Goal: Information Seeking & Learning: Find specific fact

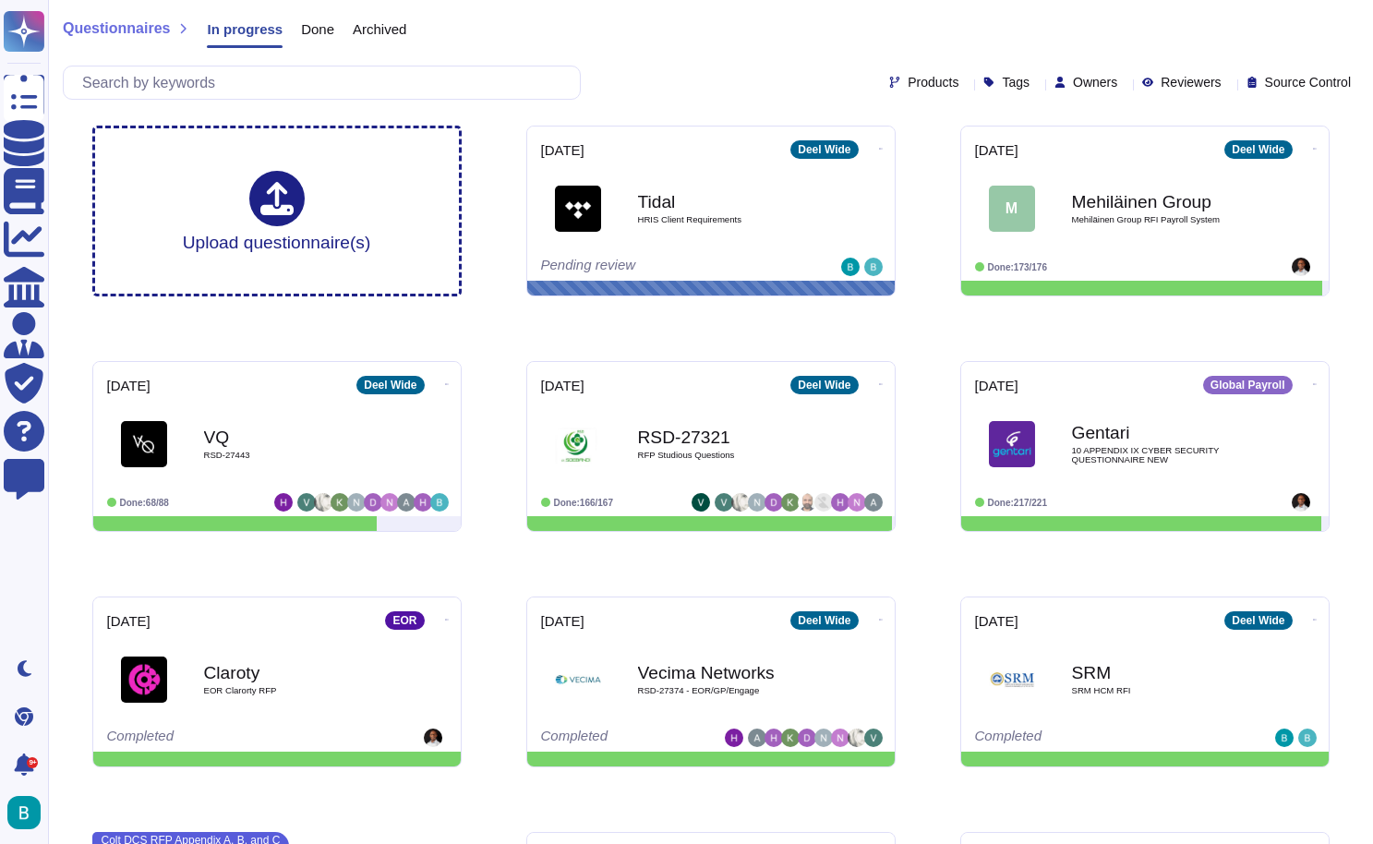
click at [120, 34] on span "Questionnaires" at bounding box center [116, 28] width 107 height 15
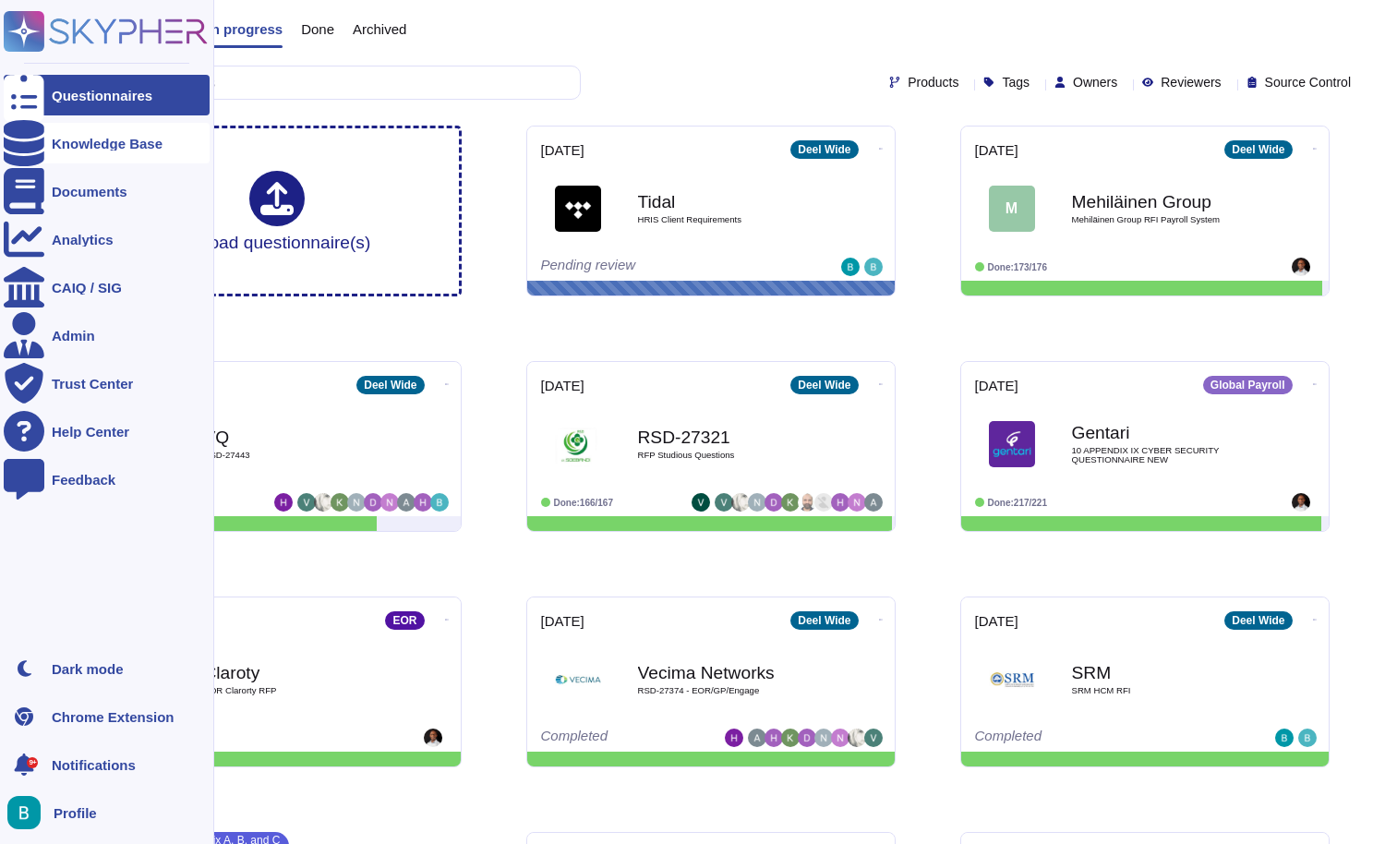
click at [77, 138] on div "Knowledge Base" at bounding box center [107, 144] width 111 height 14
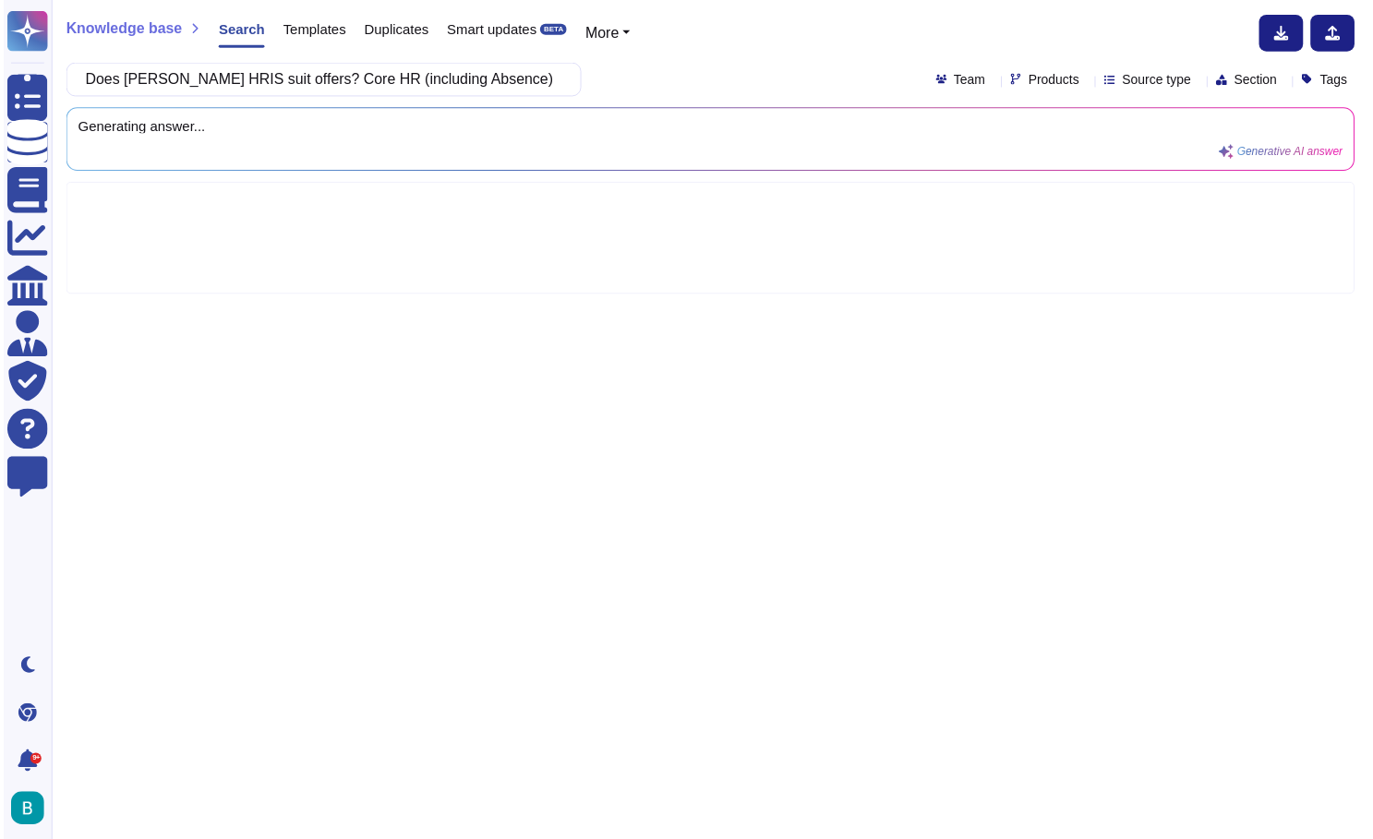
scroll to position [0, 1174]
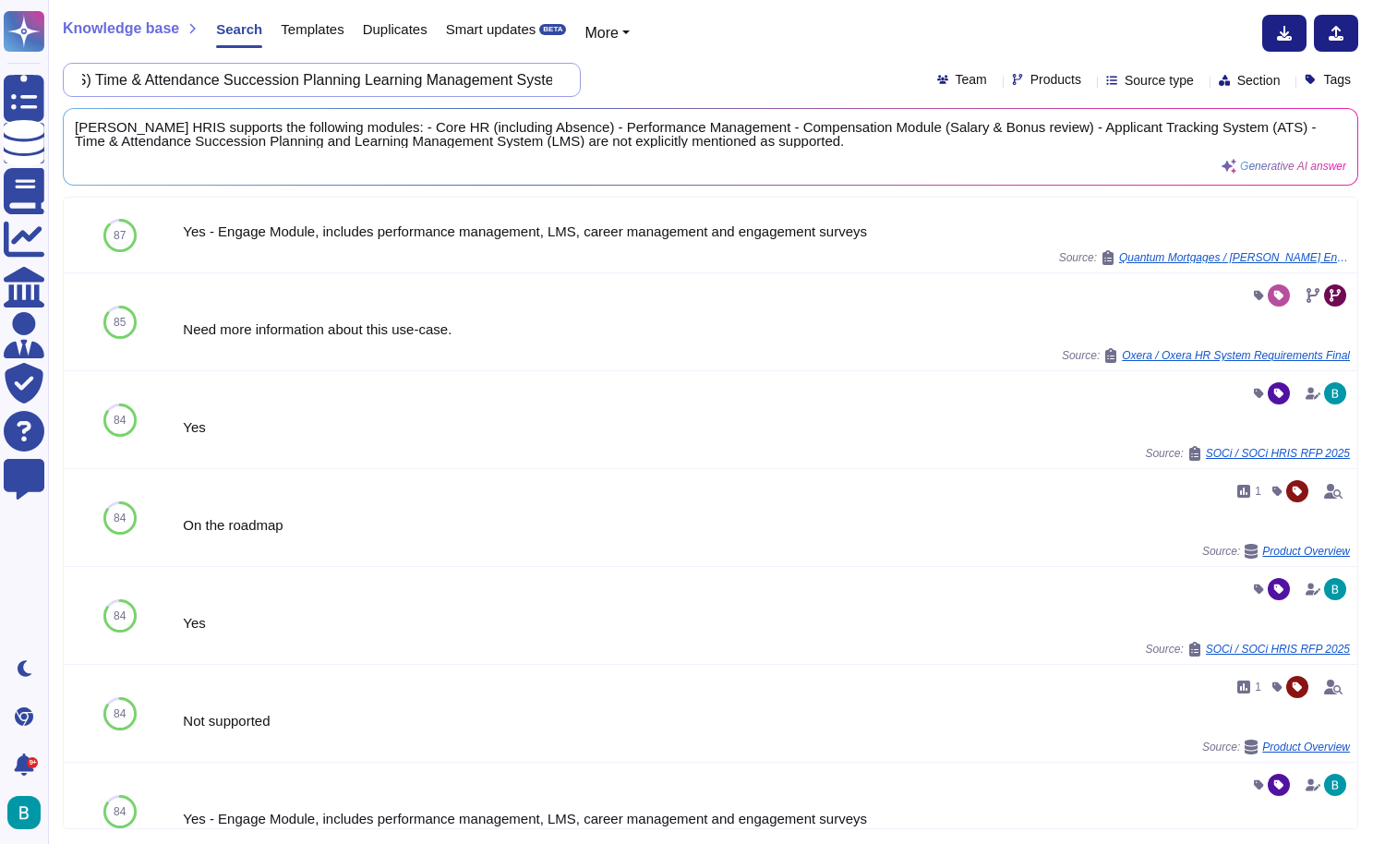
click at [496, 85] on input "Does [PERSON_NAME] HRIS suit offers? Core HR (including Absence) Performance Ma…" at bounding box center [317, 80] width 488 height 32
paste input "offers employees succession planning for clients?"
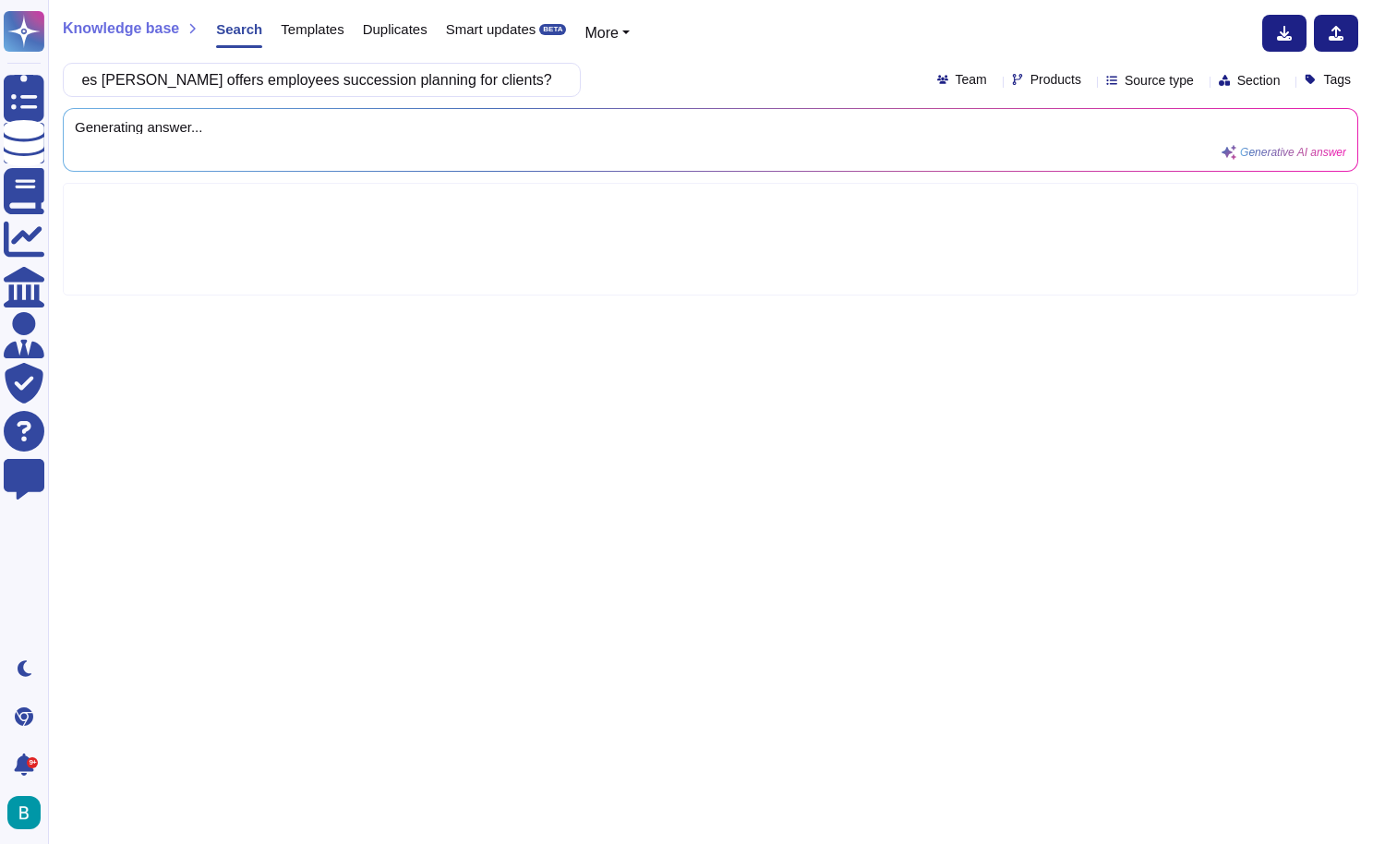
click at [705, 64] on div "Does [PERSON_NAME] offers employees succession planning for clients? Team Produ…" at bounding box center [711, 80] width 1296 height 34
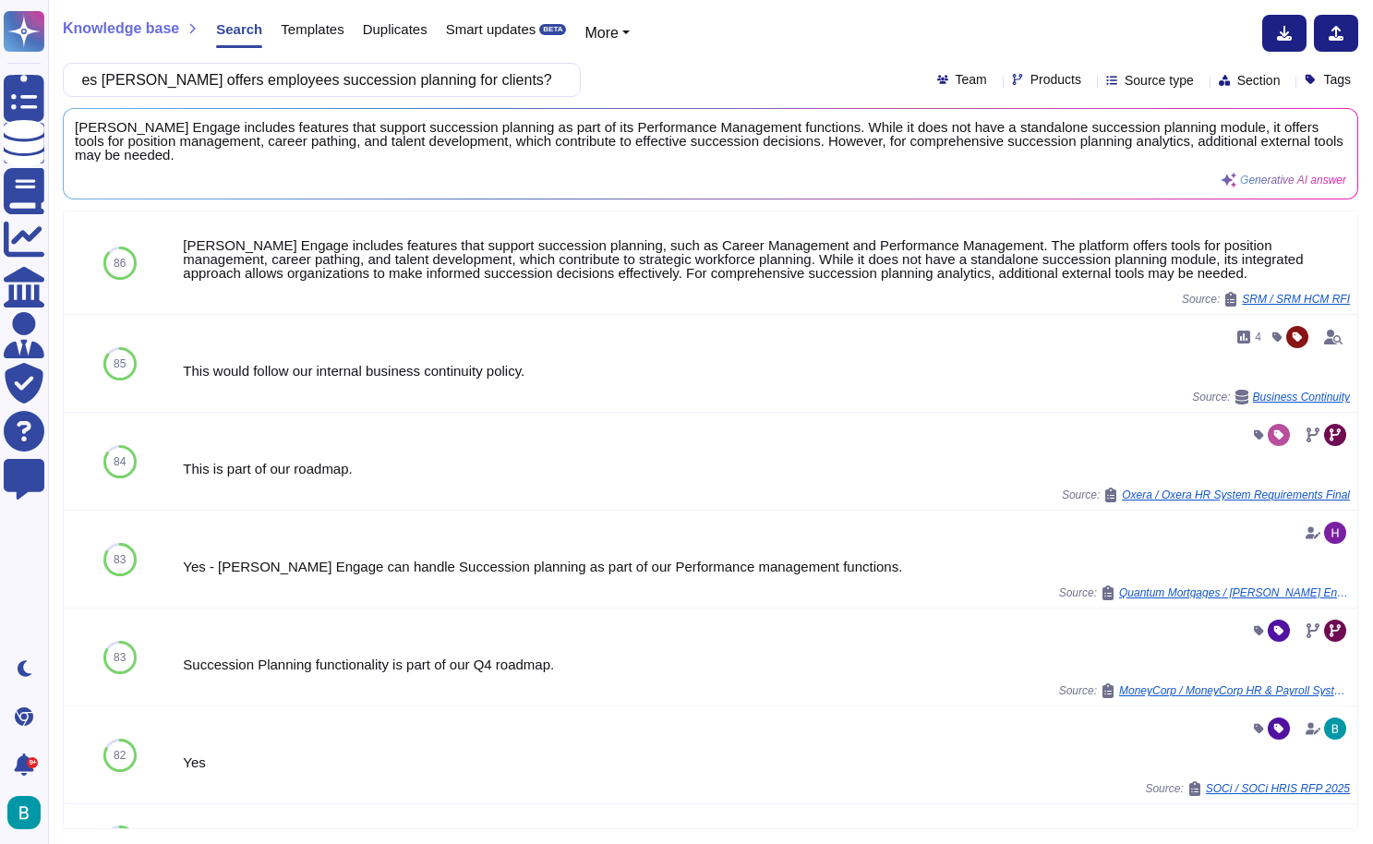
click at [940, 1] on div "Knowledge base Search Templates Duplicates Smart updates BETA More Does [PERSON…" at bounding box center [710, 422] width 1325 height 844
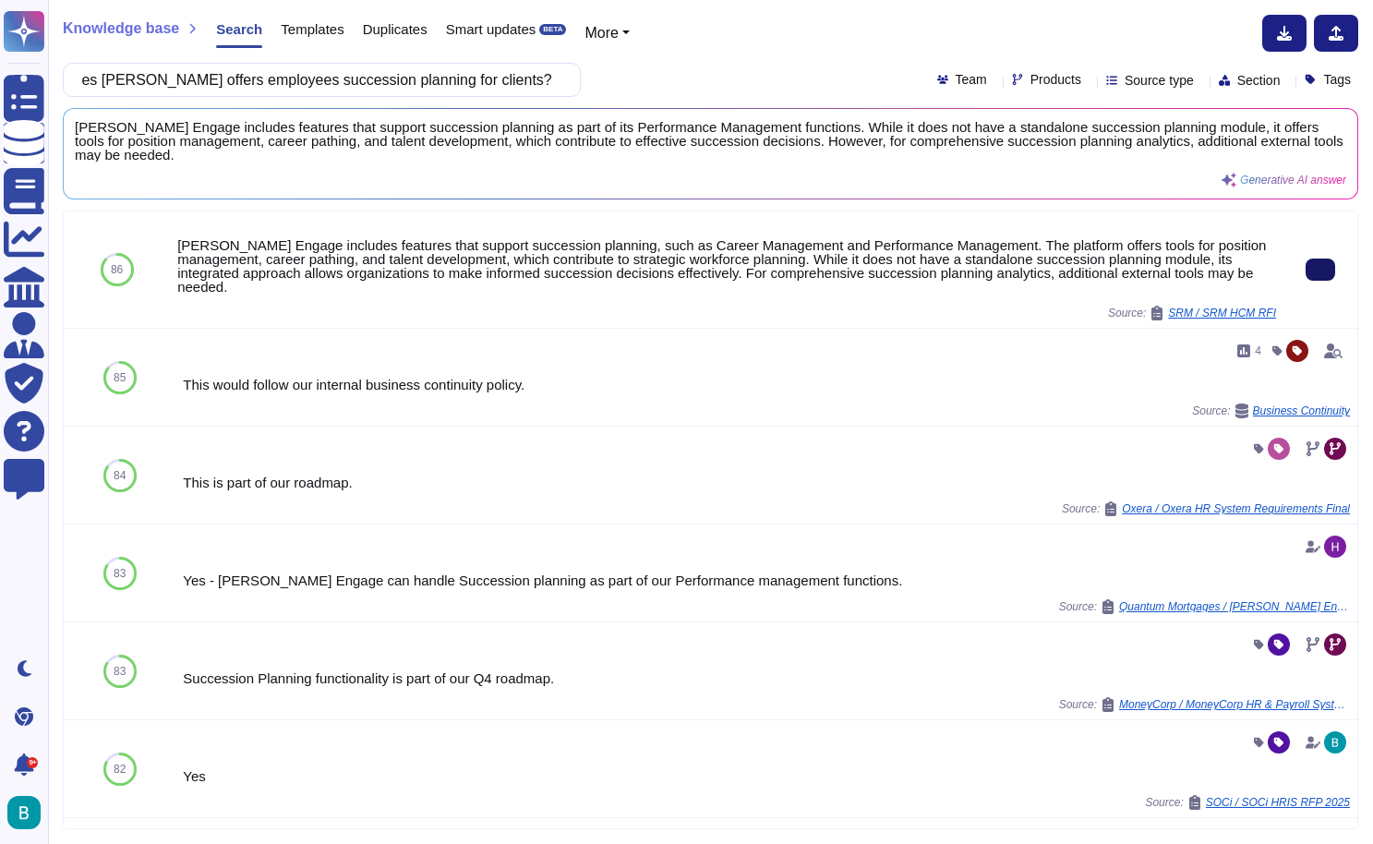
click at [1327, 260] on button at bounding box center [1321, 270] width 30 height 22
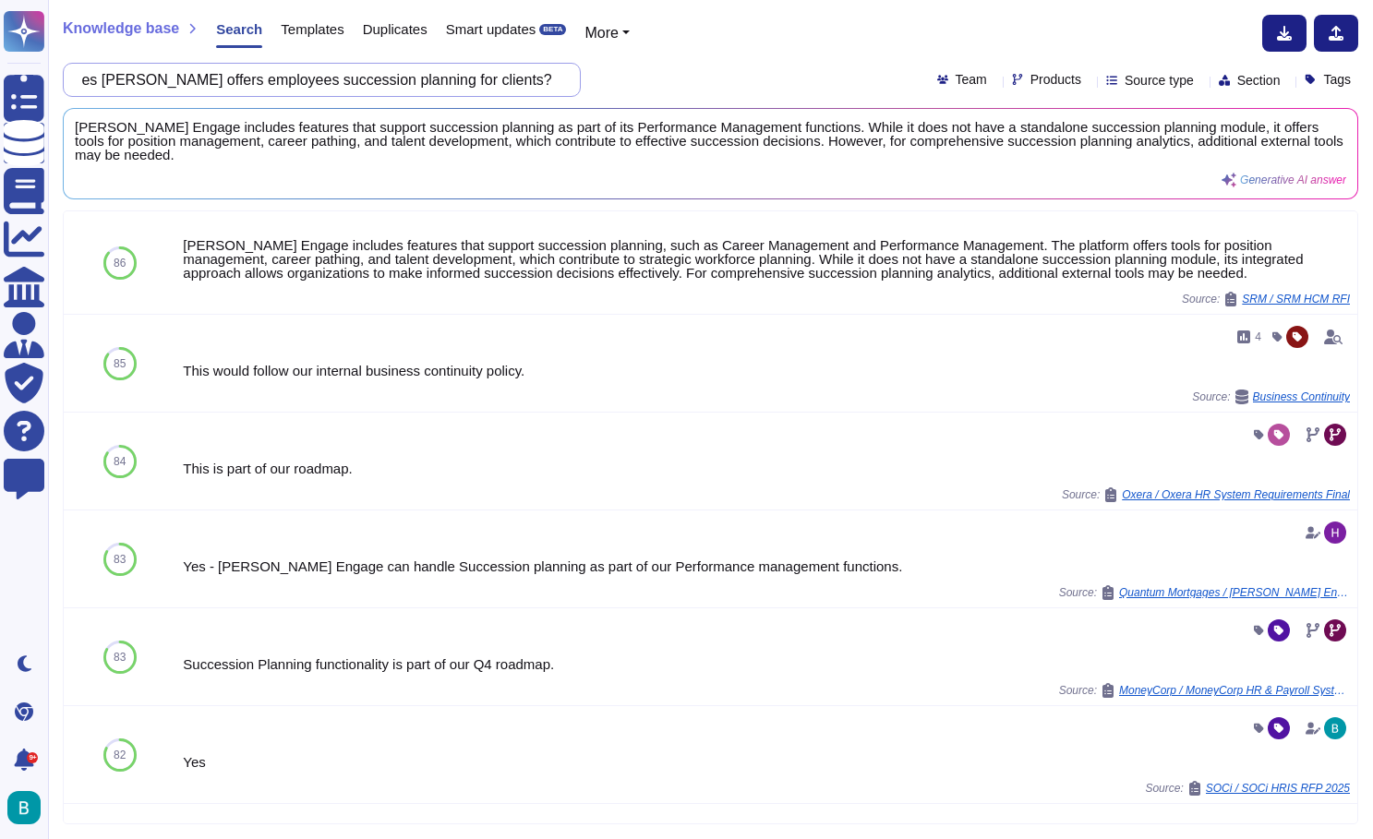
click at [501, 84] on input "Does [PERSON_NAME] offers employees succession planning for clients?" at bounding box center [317, 80] width 488 height 32
click at [499, 84] on input "Does [PERSON_NAME] offers employees succession planning for clients?" at bounding box center [317, 80] width 488 height 32
click at [248, 66] on input "Does [PERSON_NAME] offers employees succession planning for clients?" at bounding box center [317, 80] width 488 height 32
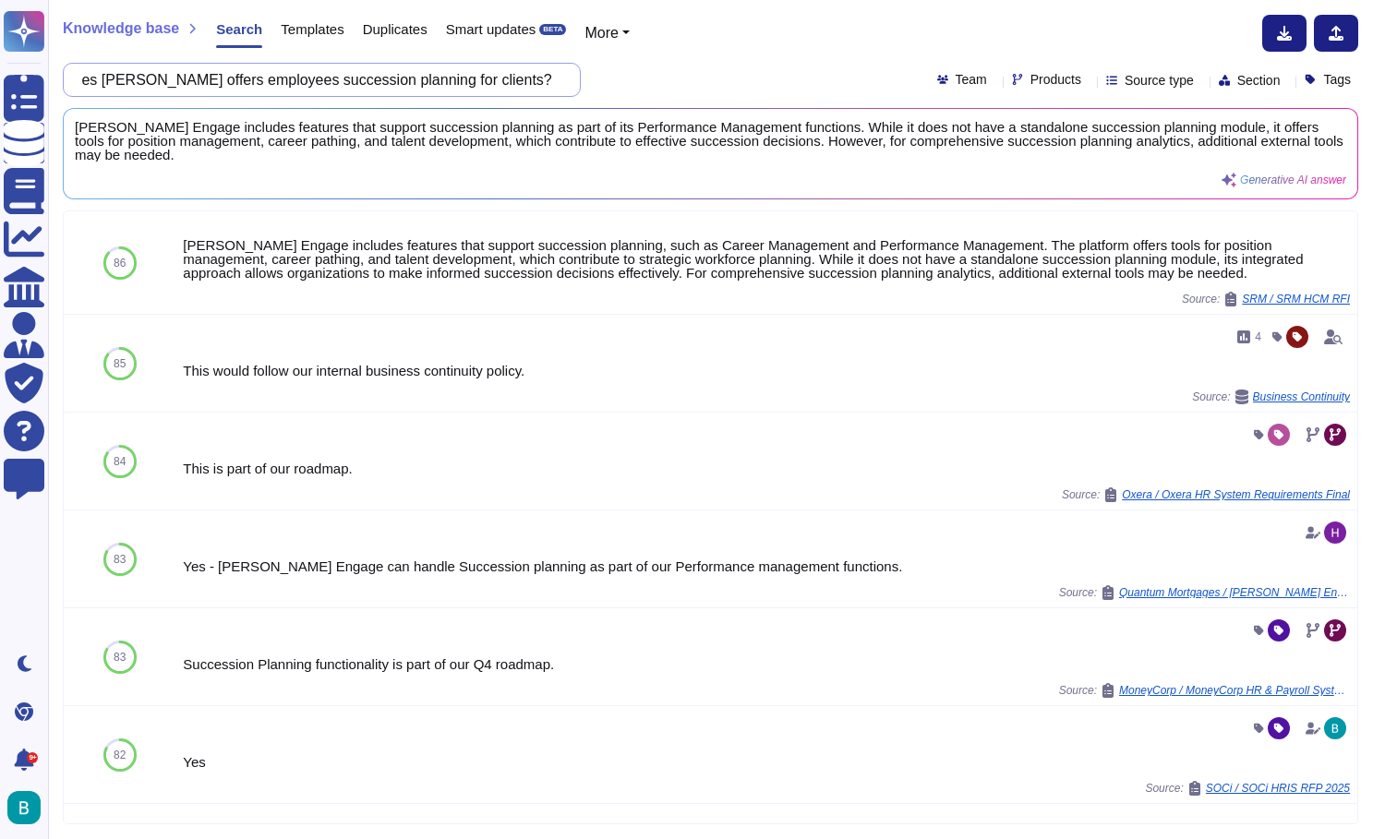
drag, startPoint x: 211, startPoint y: 77, endPoint x: 464, endPoint y: 105, distance: 255.6
click at [464, 105] on div "Knowledge base Search Templates Duplicates Smart updates BETA More Does [PERSON…" at bounding box center [710, 419] width 1325 height 839
paste input "Centralized employee master data repository (Employee Profile, Emergency Contac…"
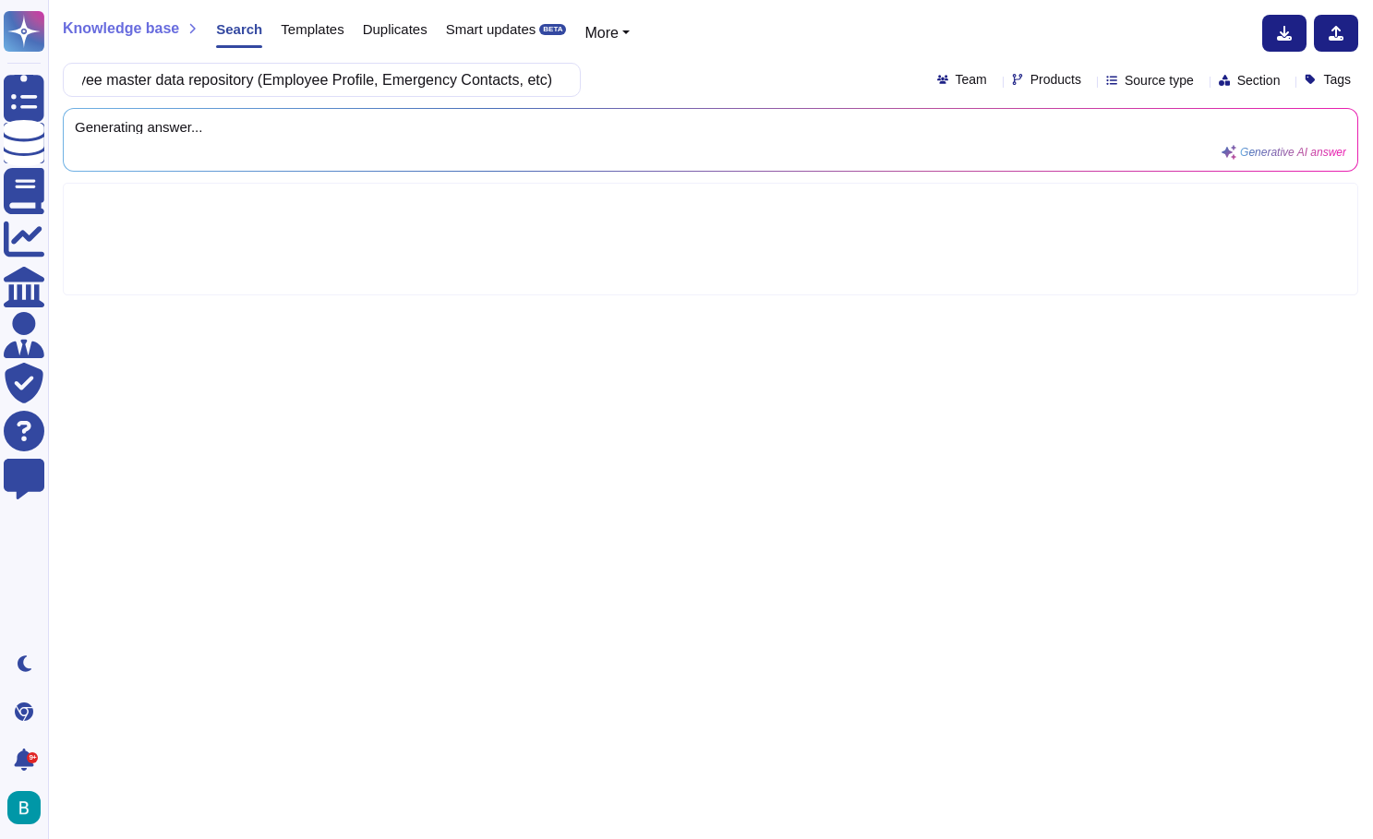
click at [709, 53] on div "Knowledge base Search Templates Duplicates Smart updates BETA More Does [PERSON…" at bounding box center [710, 419] width 1325 height 839
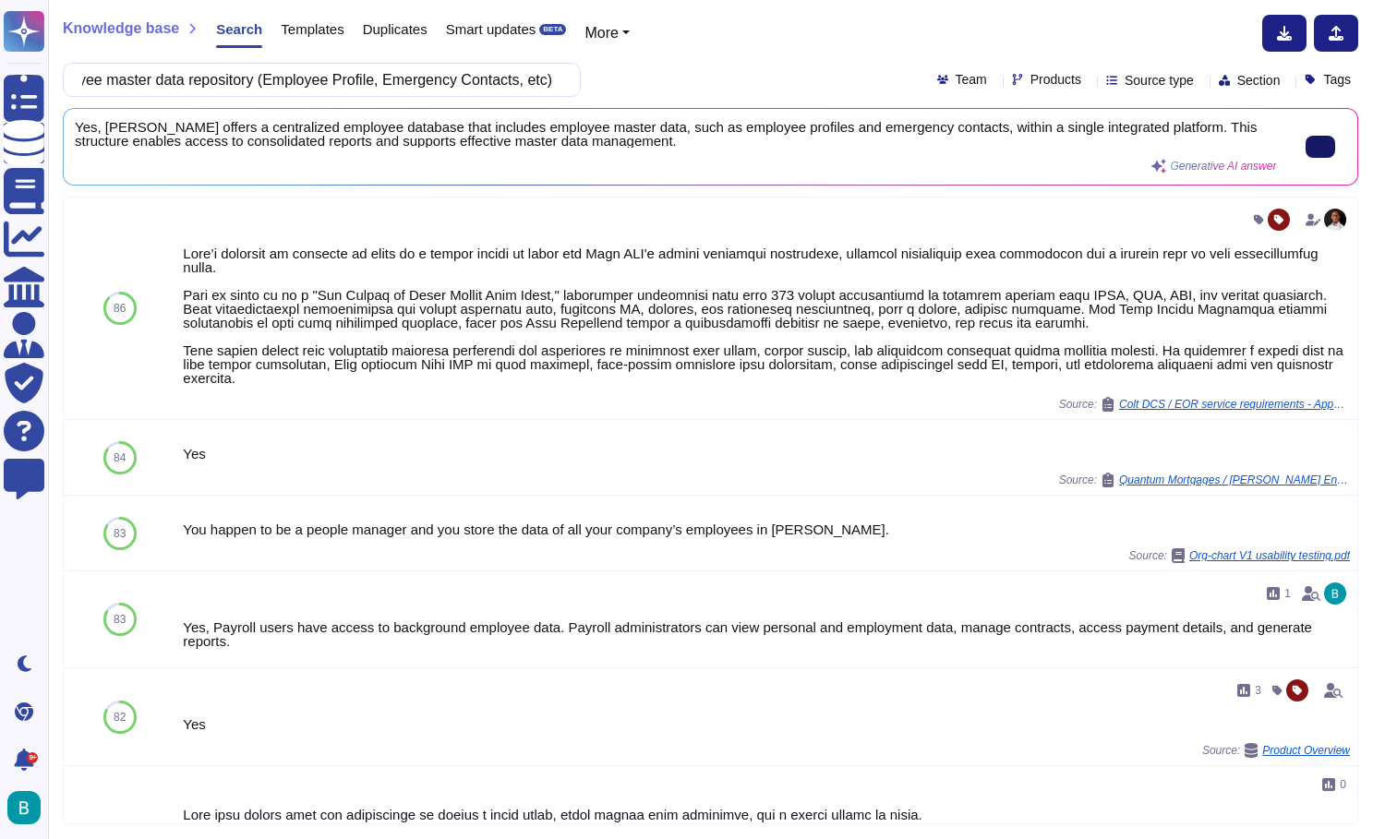
click at [528, 69] on input "Does [PERSON_NAME] offers Centralized employee master data repository (Employee…" at bounding box center [317, 80] width 488 height 32
click at [693, 69] on div "Does [PERSON_NAME] offers Centralized employee master data repository (Employee…" at bounding box center [711, 80] width 1296 height 34
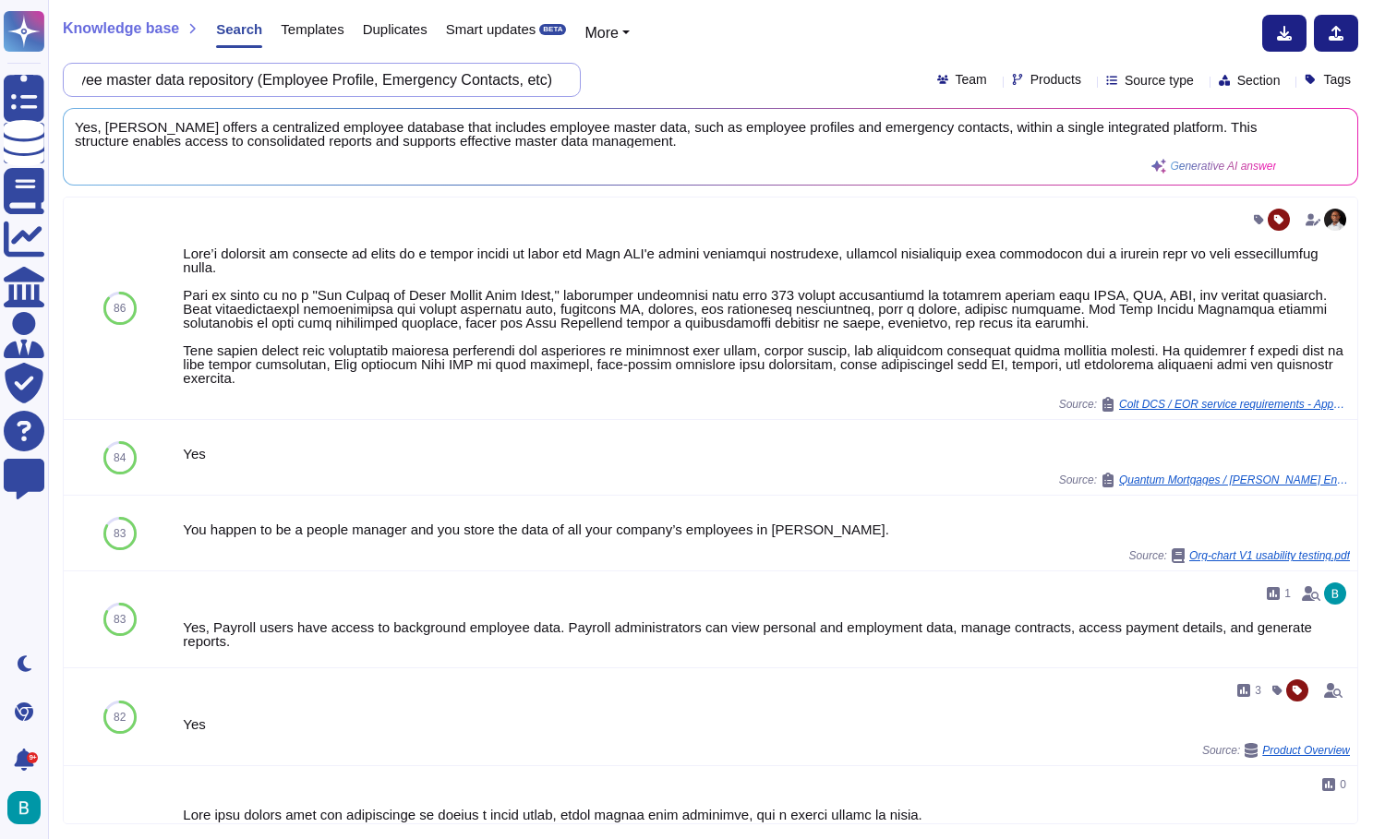
click at [504, 82] on input "Does [PERSON_NAME] offers Centralized employee master data repository (Employee…" at bounding box center [317, 80] width 488 height 32
click at [448, 81] on input "Does [PERSON_NAME] offers Centralized employee master data repository (Employee…" at bounding box center [317, 80] width 488 height 32
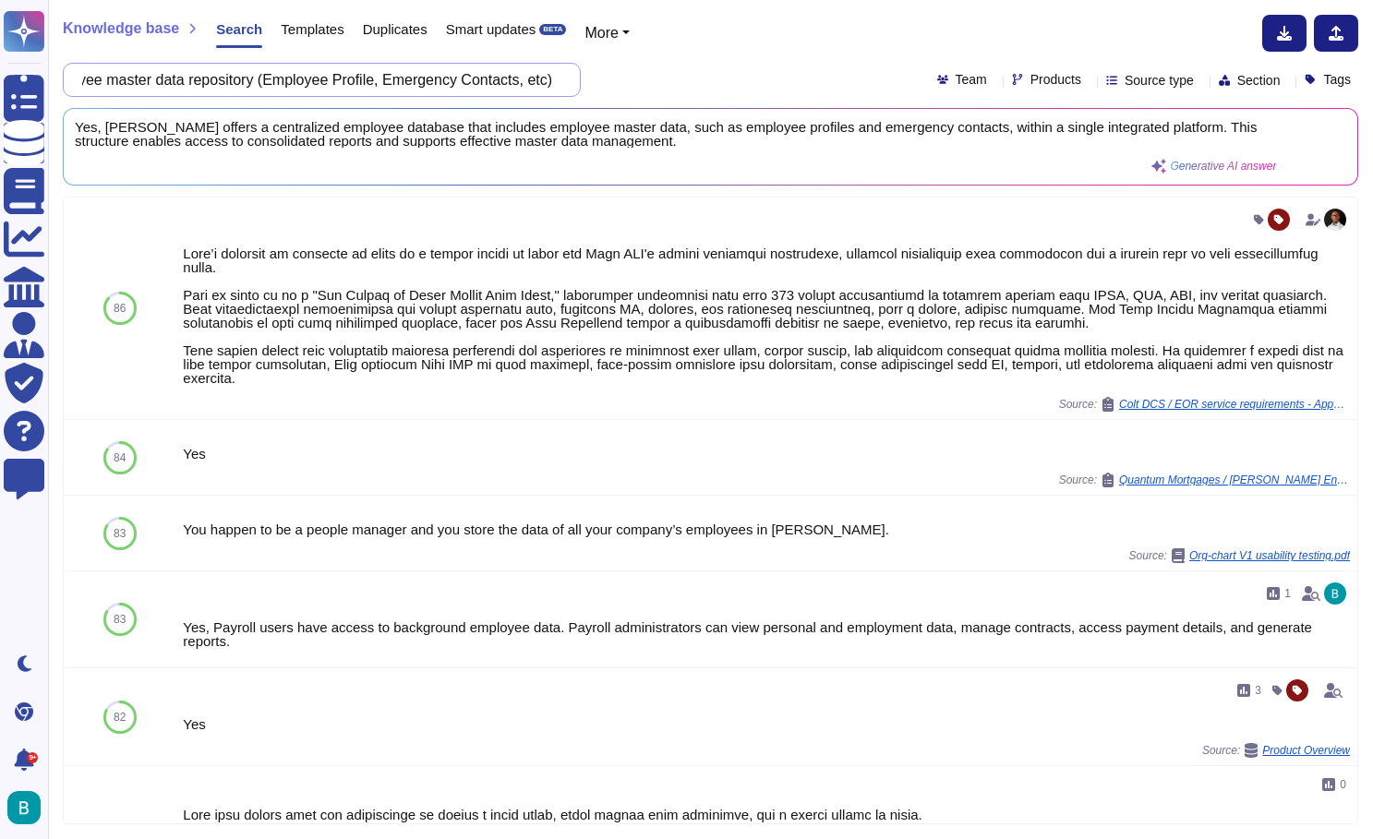
click at [516, 82] on input "Does [PERSON_NAME] offers Centralized employee master data repository (Employee…" at bounding box center [317, 80] width 488 height 32
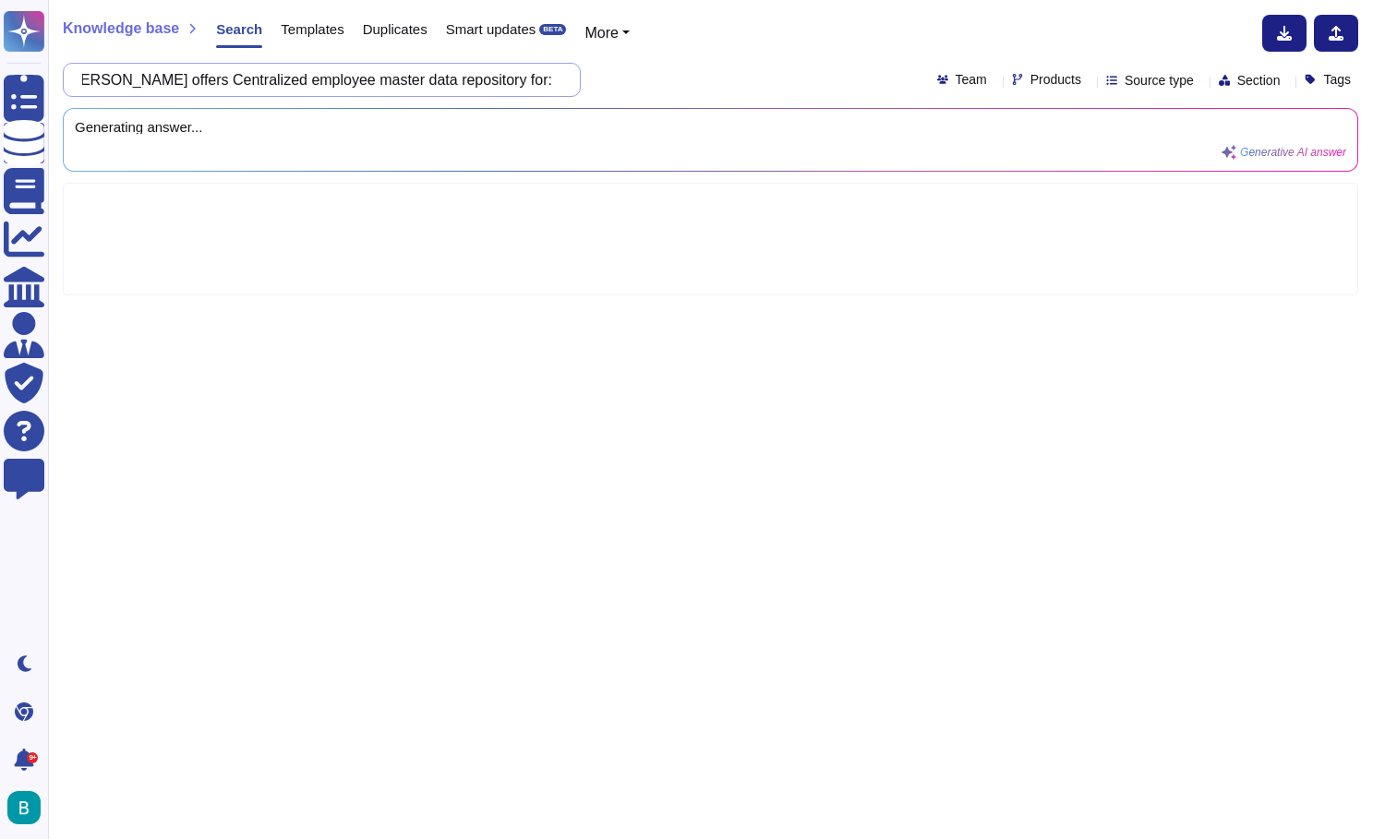
paste input "Employee Information Management Centralized employee master data repository (Em…"
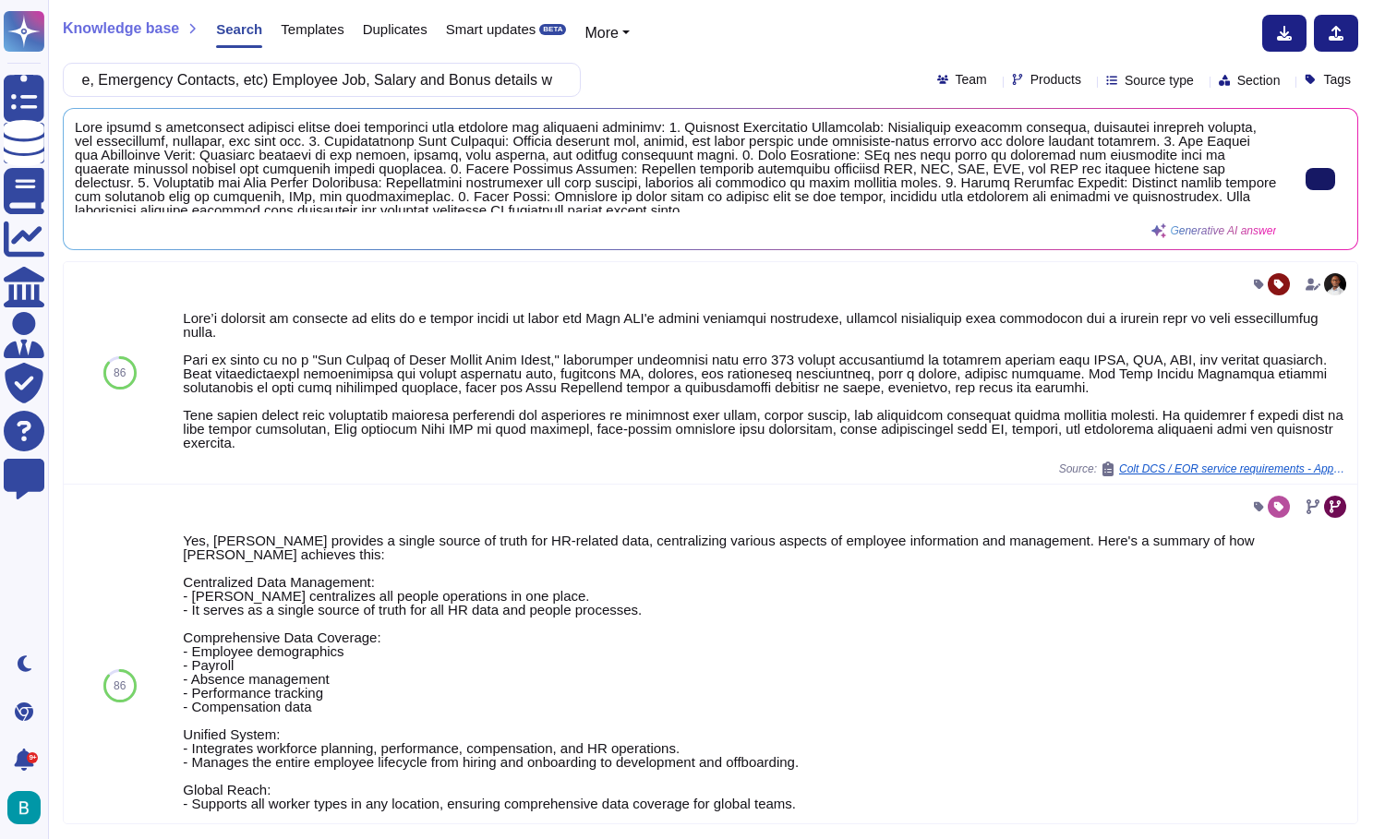
click at [1321, 179] on icon at bounding box center [1321, 179] width 0 height 0
click at [490, 72] on input "Does [PERSON_NAME] offers Centralized employee master data repository for: Empl…" at bounding box center [317, 80] width 488 height 32
paste input "Organizational Structure Management for: Define Org Structures – e.g. Company, …"
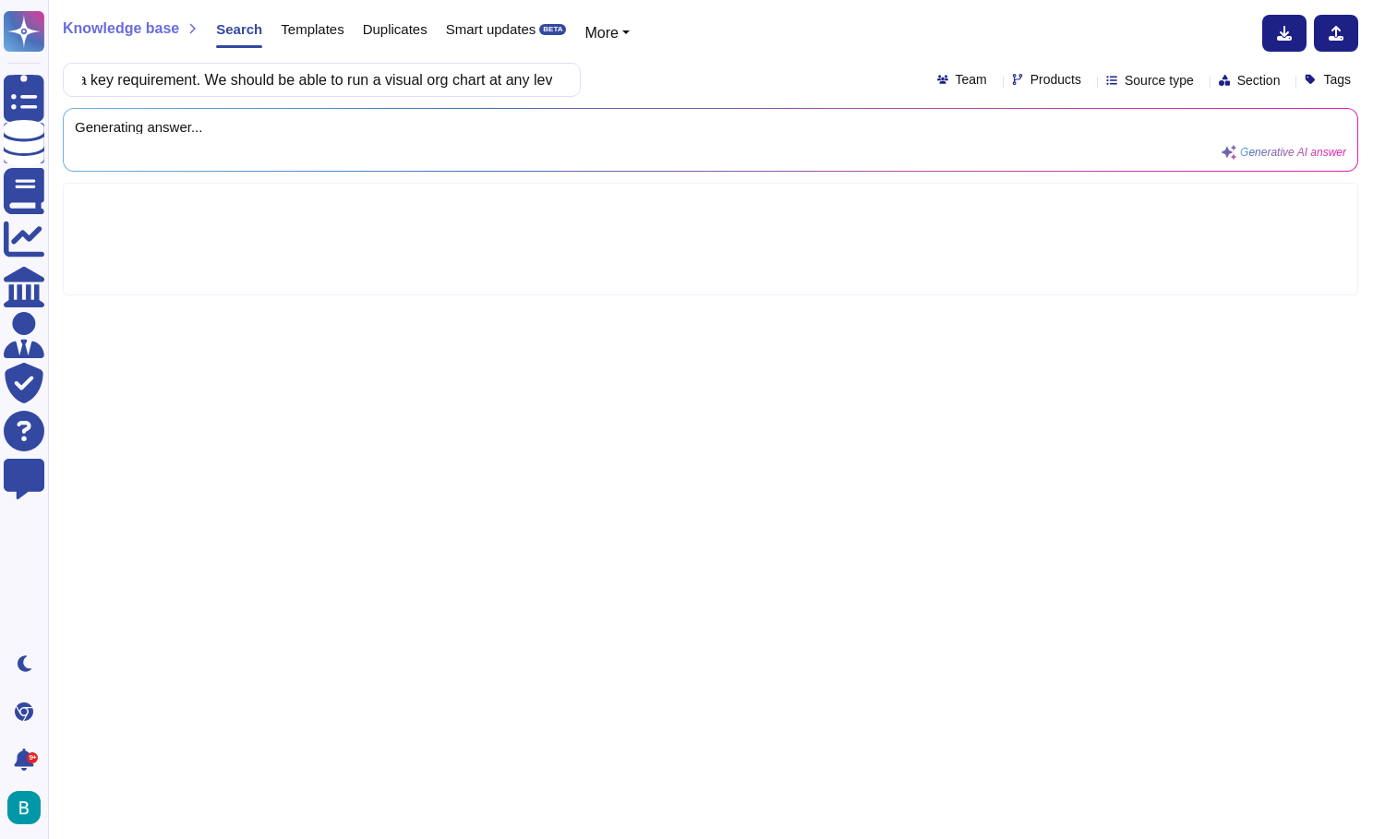
click at [669, 73] on div "Does [PERSON_NAME] offer Organizational Structure Management for: Define Org St…" at bounding box center [711, 80] width 1296 height 34
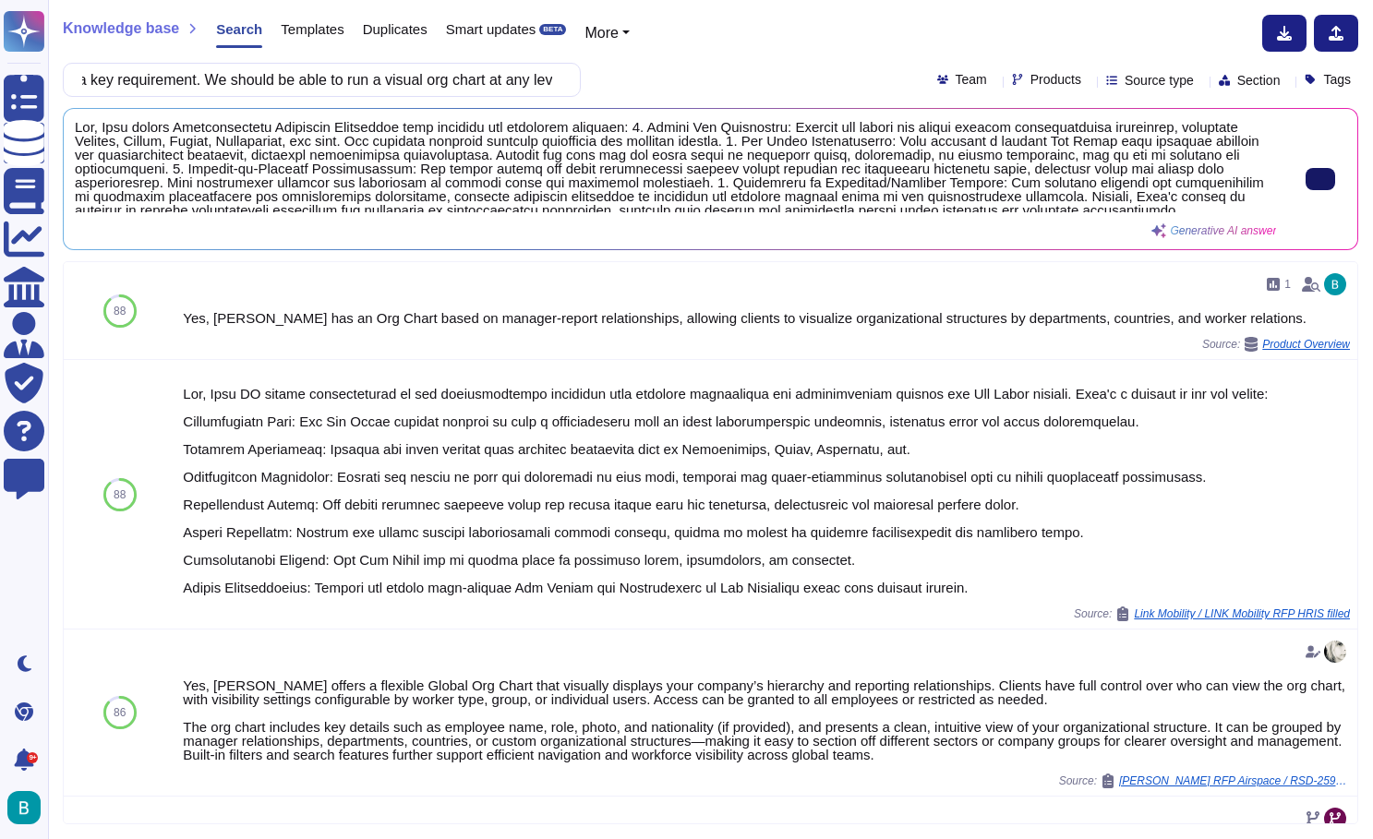
click at [1321, 174] on button at bounding box center [1321, 179] width 30 height 22
click at [296, 90] on input "Does [PERSON_NAME] offer Organizational Structure Management for: Define Org St…" at bounding box center [317, 80] width 488 height 32
drag, startPoint x: 208, startPoint y: 77, endPoint x: 764, endPoint y: 88, distance: 556.0
click at [764, 88] on div "Does [PERSON_NAME] offer Organizational Structure Management for: Define Org St…" at bounding box center [711, 80] width 1296 height 34
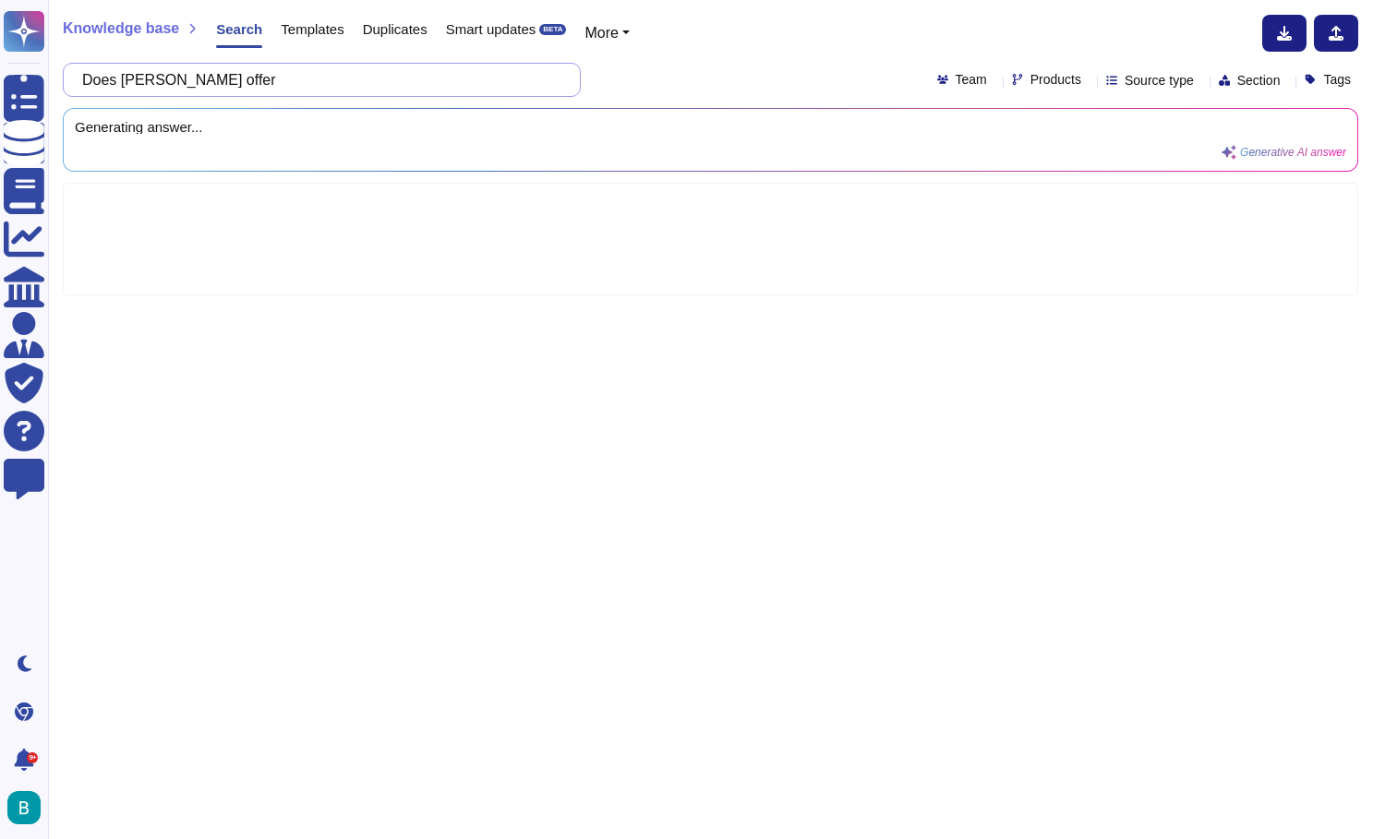
paste input "Workforce Lifecycle Management Pre-boarding / Onboarding Capabilities: Access t…"
type input "Does [PERSON_NAME] offer Workforce Lifecycle Management Pre-boarding / Onboardi…"
click at [682, 85] on div "Does [PERSON_NAME] offer Workforce Lifecycle Management Pre-boarding / Onboardi…" at bounding box center [711, 80] width 1296 height 34
click at [452, 76] on input "Does [PERSON_NAME] offer Workforce Lifecycle Management Pre-boarding / Onboardi…" at bounding box center [317, 80] width 488 height 32
click at [555, 74] on input "Does [PERSON_NAME] offer Workforce Lifecycle Management Pre-boarding / Onboardi…" at bounding box center [317, 80] width 488 height 32
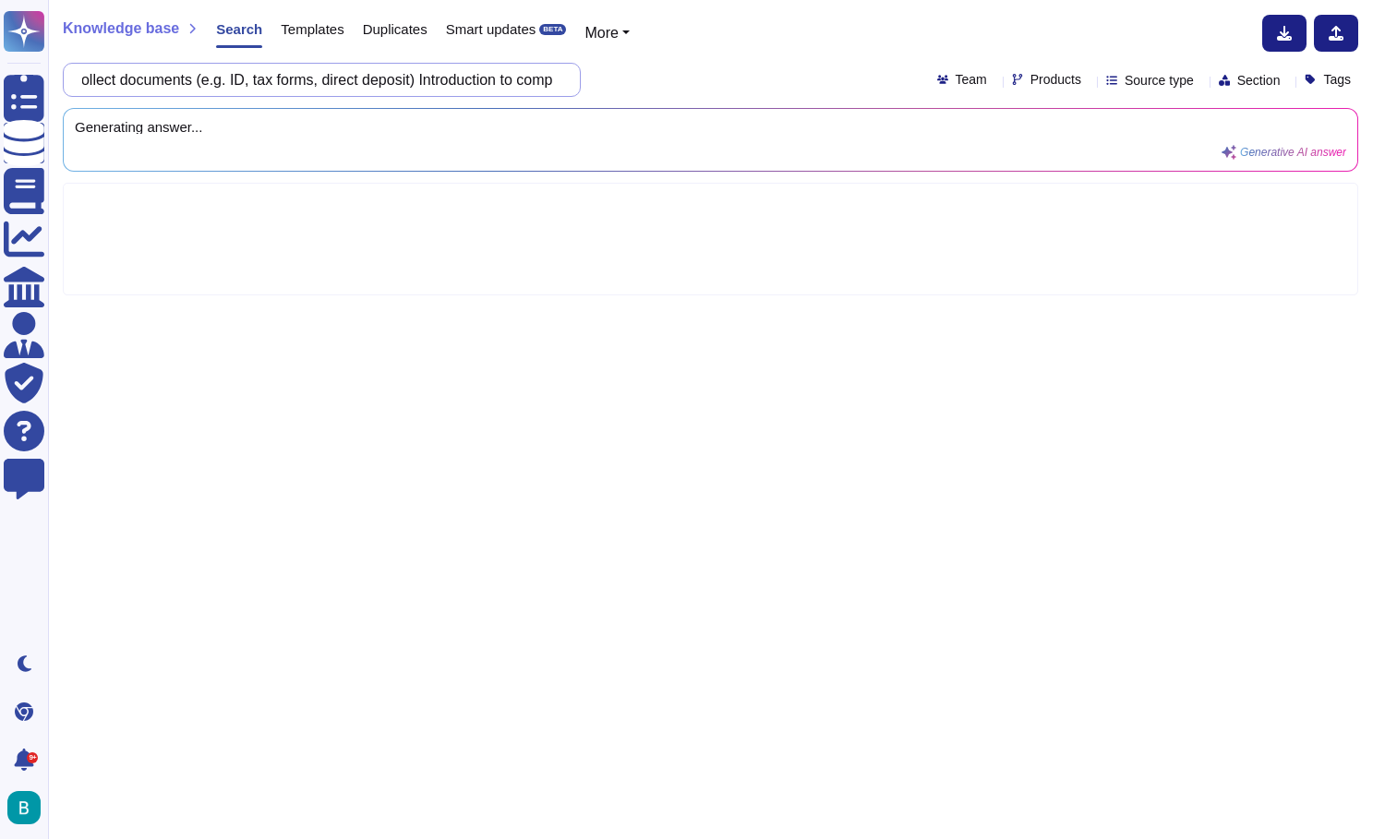
click at [555, 74] on input "Does [PERSON_NAME] offer Workforce Lifecycle Management Pre-boarding / Onboardi…" at bounding box center [317, 80] width 488 height 32
click at [715, 65] on div "Does [PERSON_NAME] offer Workforce Lifecycle Management Pre-boarding / Onboardi…" at bounding box center [711, 80] width 1296 height 34
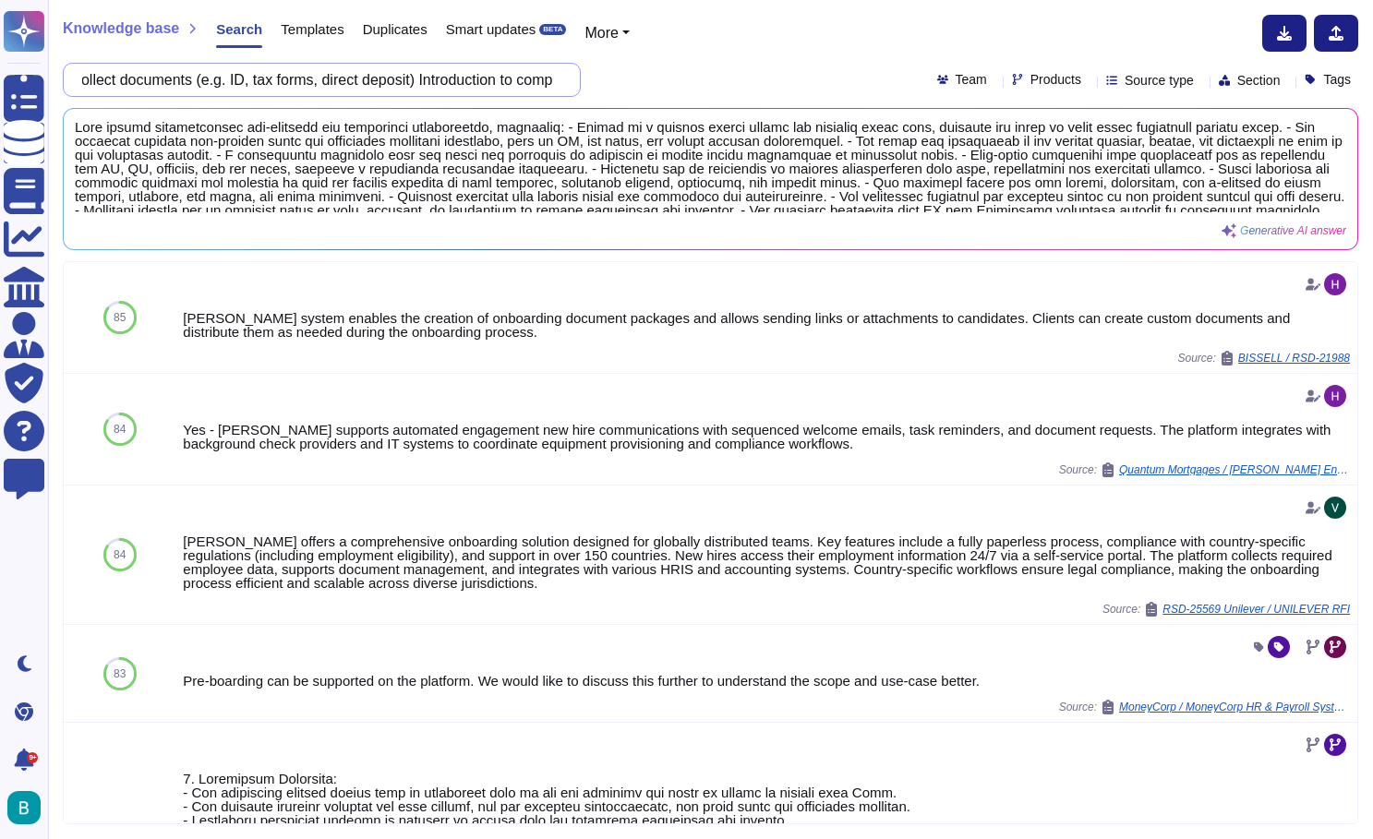
click at [499, 78] on input "Does [PERSON_NAME] offer Workforce Lifecycle Management Pre-boarding / Onboardi…" at bounding box center [317, 80] width 488 height 32
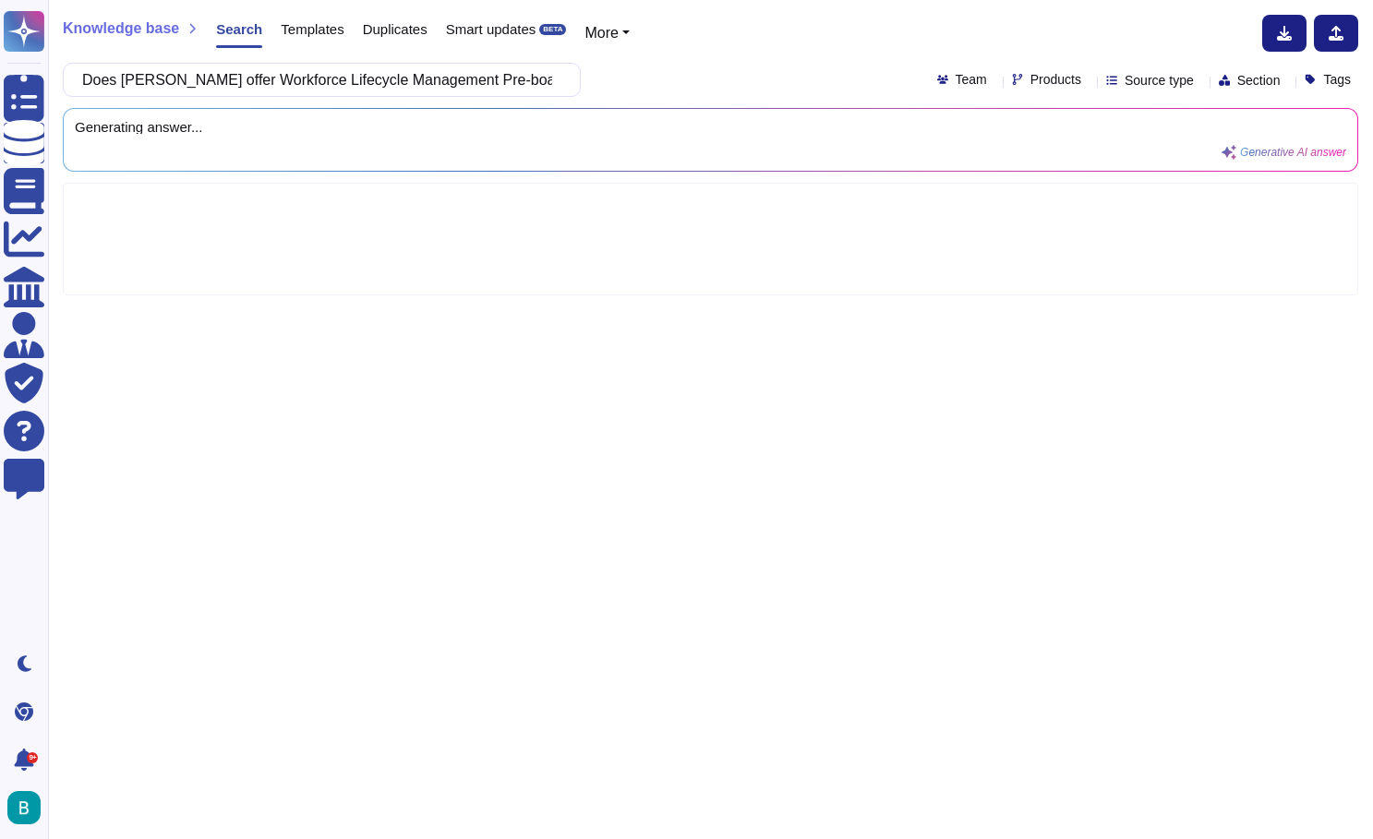
scroll to position [0, 5458]
click at [626, 90] on div "Does [PERSON_NAME] offer Workforce Lifecycle Management Pre-boarding / Onboardi…" at bounding box center [711, 80] width 1296 height 34
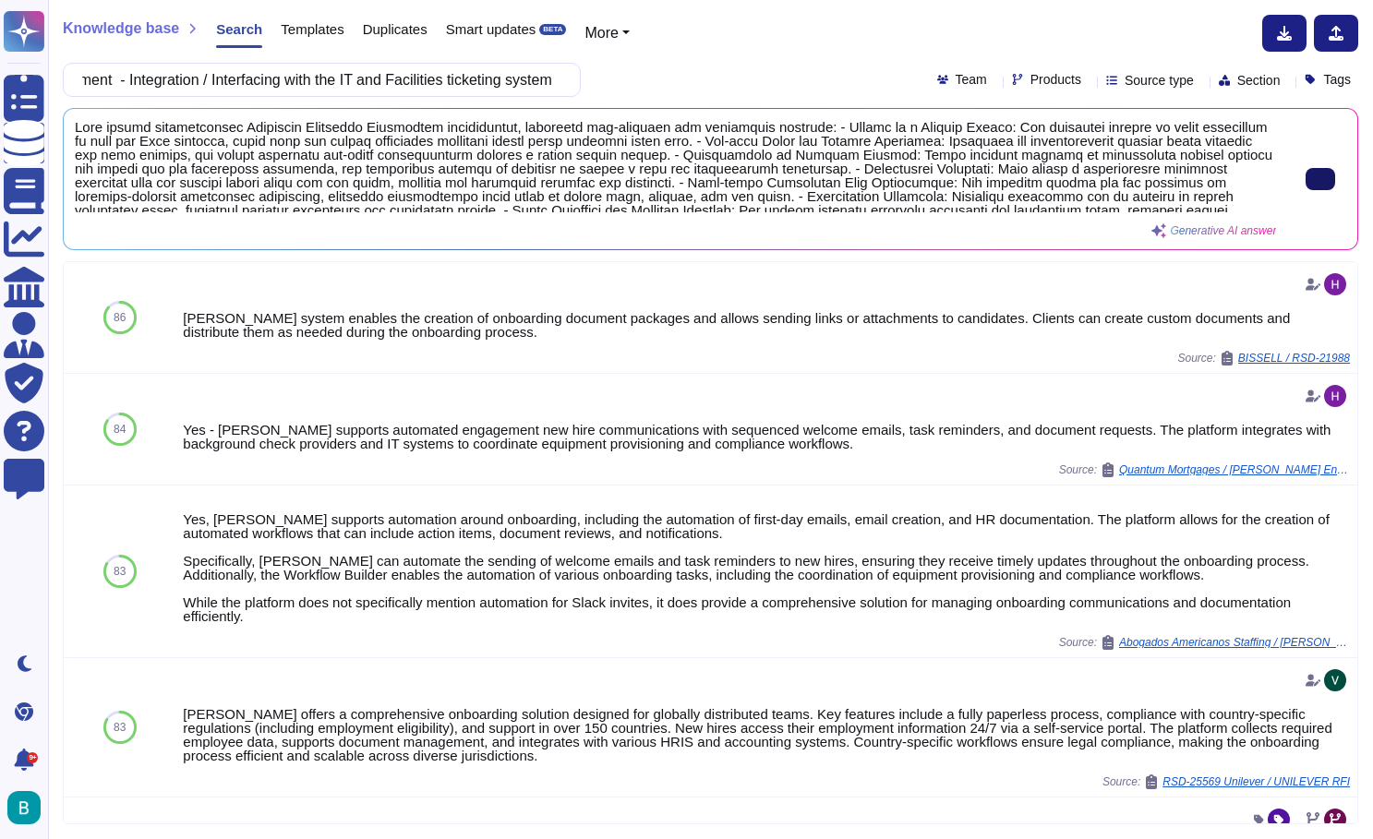
click at [1321, 179] on icon at bounding box center [1321, 179] width 0 height 0
